Goal: Task Accomplishment & Management: Manage account settings

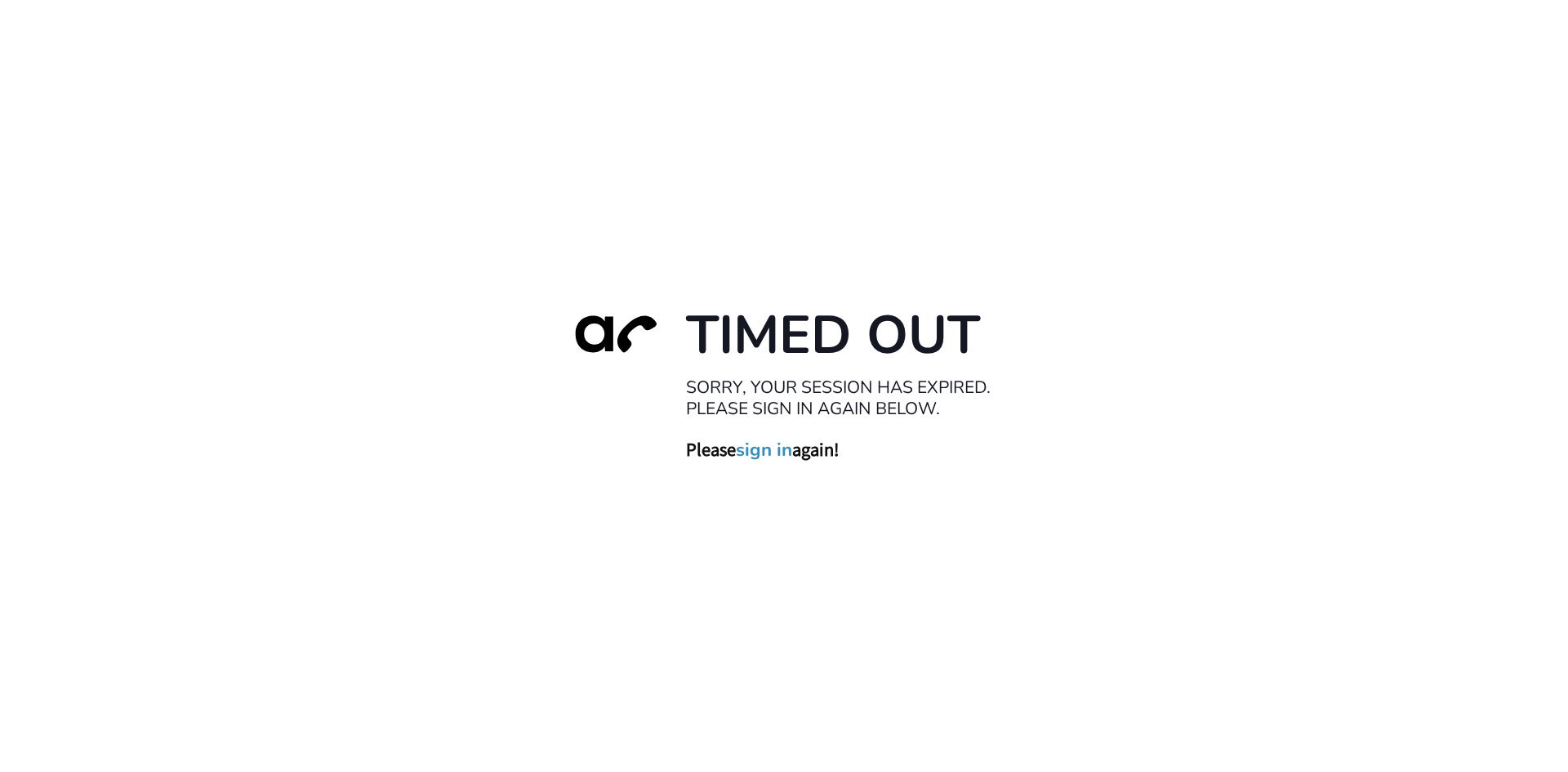
click at [768, 446] on link "sign in" at bounding box center [764, 449] width 57 height 23
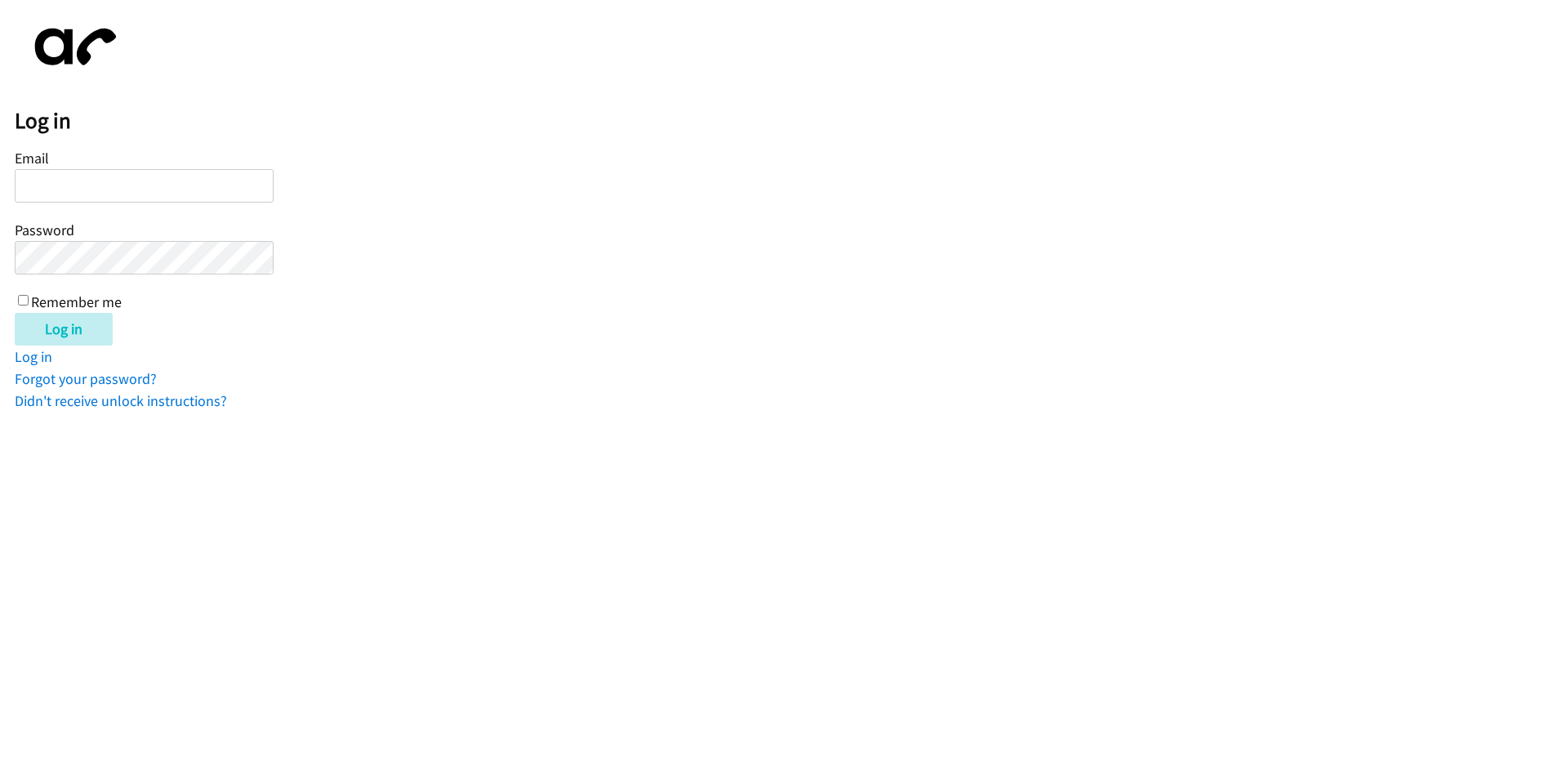
click at [195, 187] on input "Email" at bounding box center [144, 186] width 259 height 34
type input "[EMAIL_ADDRESS][DOMAIN_NAME]"
click at [21, 298] on div "Email [EMAIL_ADDRESS][DOMAIN_NAME] Password Remember me" at bounding box center [144, 228] width 259 height 166
click at [31, 299] on label "Remember me" at bounding box center [76, 301] width 91 height 19
click at [29, 299] on input "Remember me" at bounding box center [23, 299] width 11 height 11
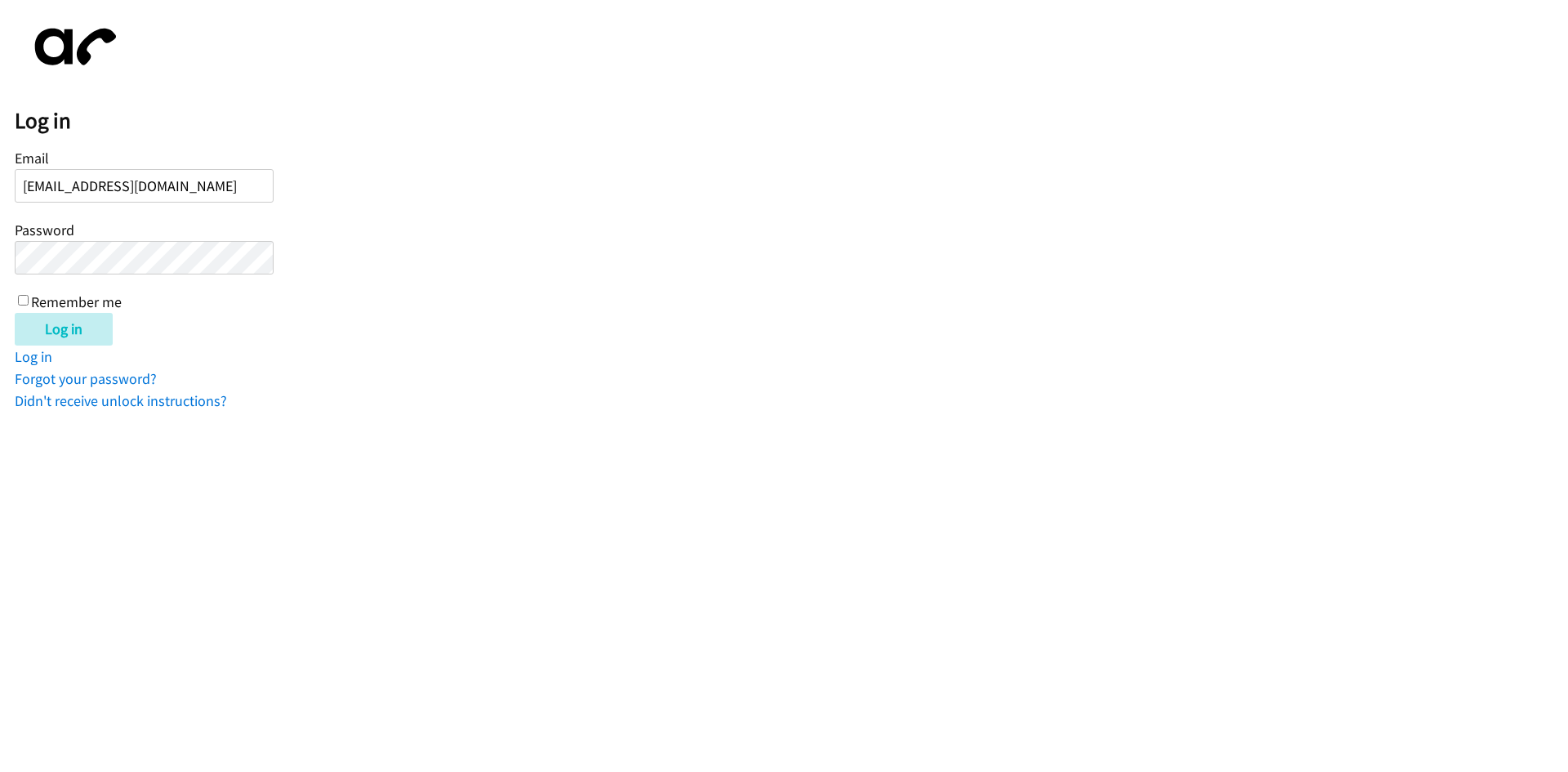
checkbox input "true"
click at [69, 337] on input "Log in" at bounding box center [64, 328] width 98 height 33
